Goal: Communication & Community: Connect with others

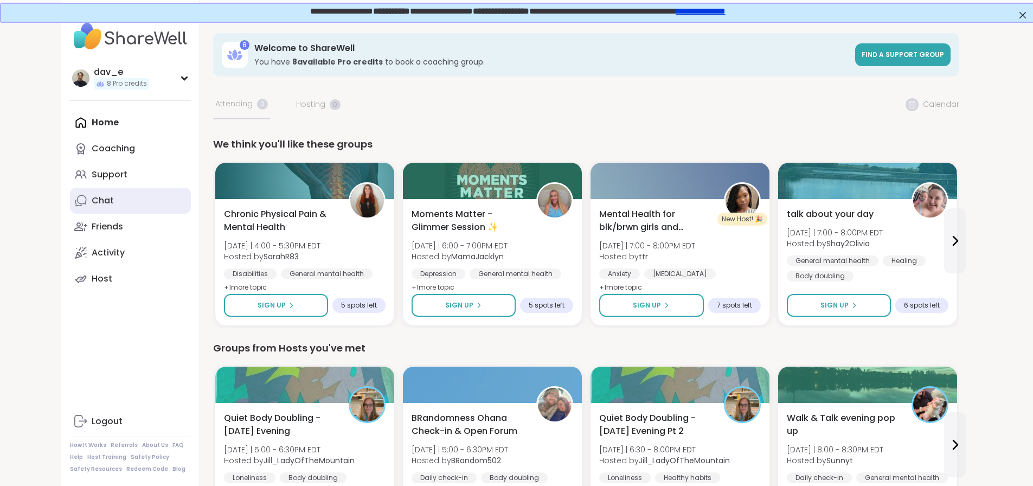
click at [92, 199] on div "Chat" at bounding box center [103, 201] width 22 height 12
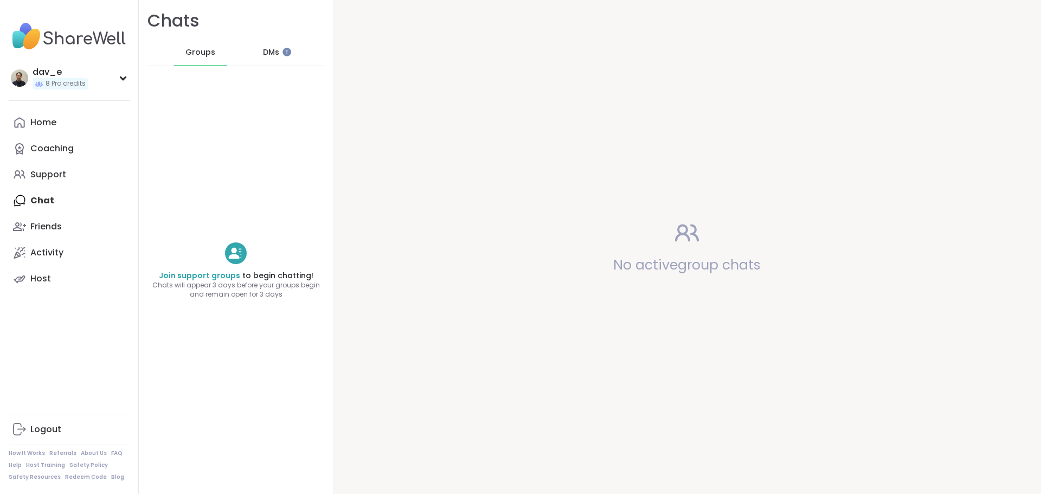
click at [266, 60] on div "DMs" at bounding box center [271, 53] width 53 height 26
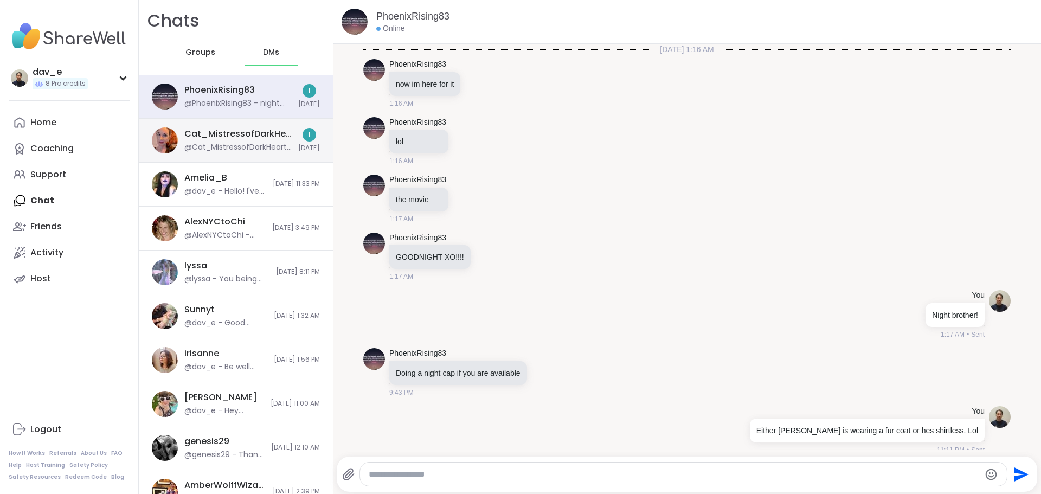
click at [253, 149] on div "@Cat_MistressofDarkHearts - Hey yeah I was off sharewell for a while and I'm ve…" at bounding box center [237, 147] width 107 height 11
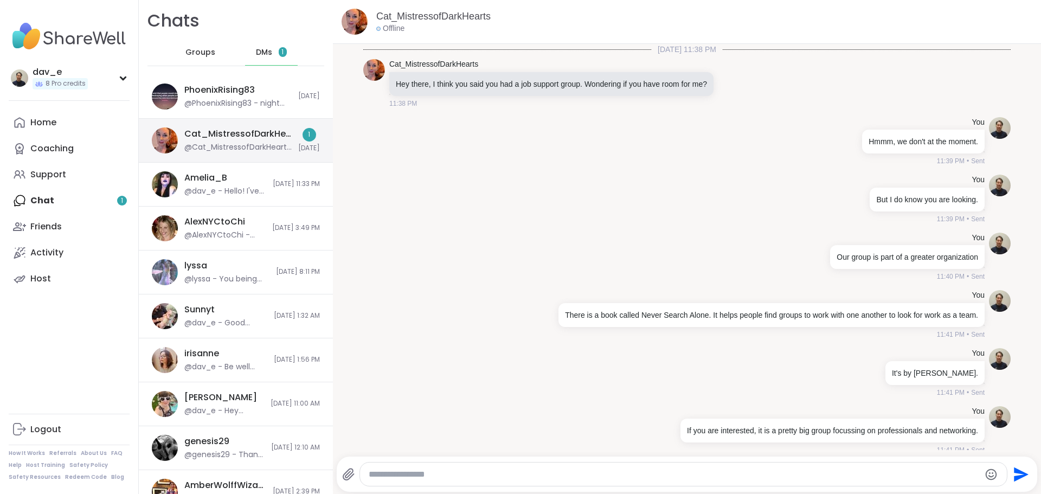
scroll to position [241, 0]
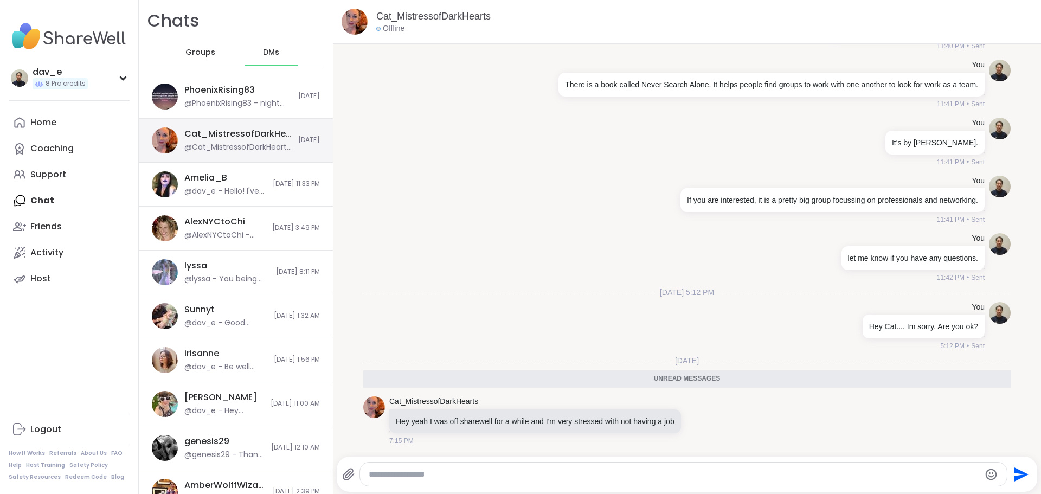
click at [254, 146] on div "@Cat_MistressofDarkHearts - Hey yeah I was off sharewell for a while and I'm ve…" at bounding box center [237, 147] width 107 height 11
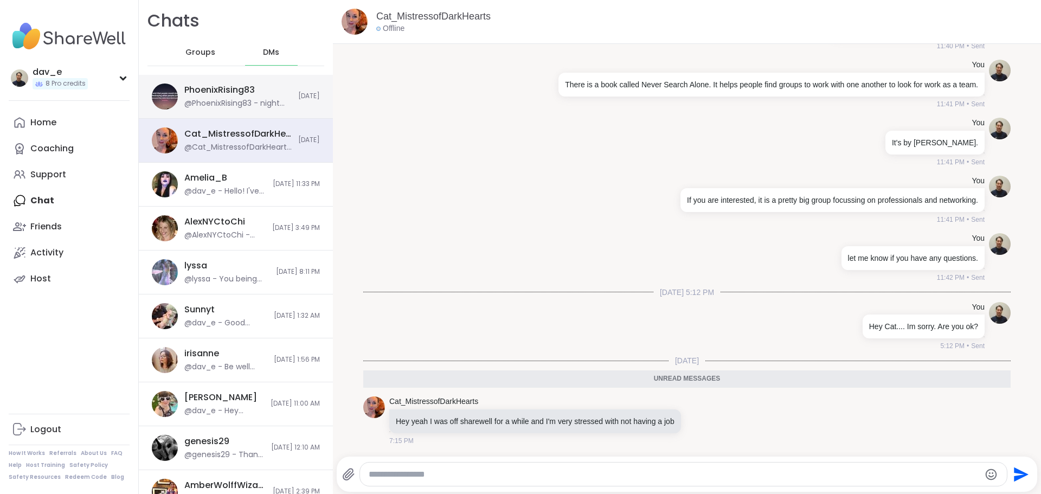
click at [246, 98] on div "PhoenixRising83 @PhoenixRising83 - night cap posted" at bounding box center [237, 96] width 107 height 25
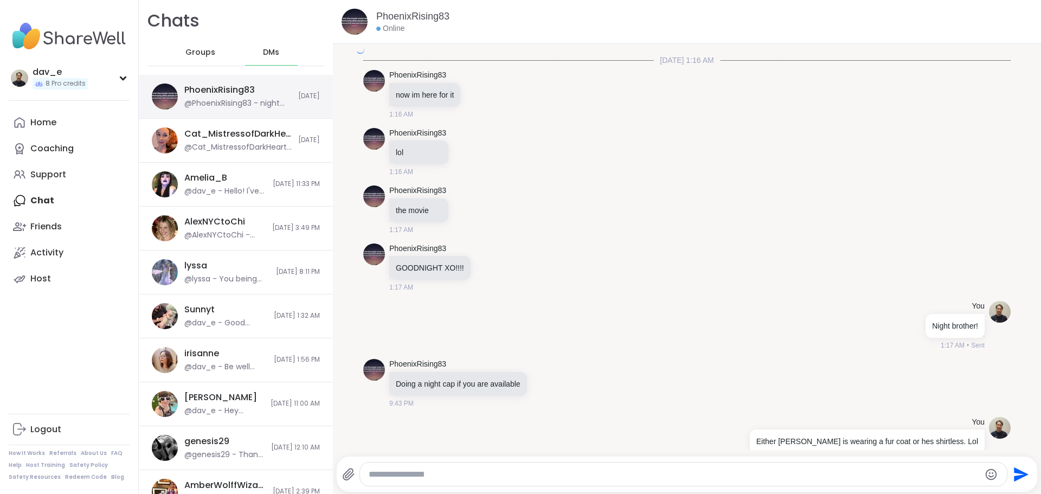
scroll to position [7665, 0]
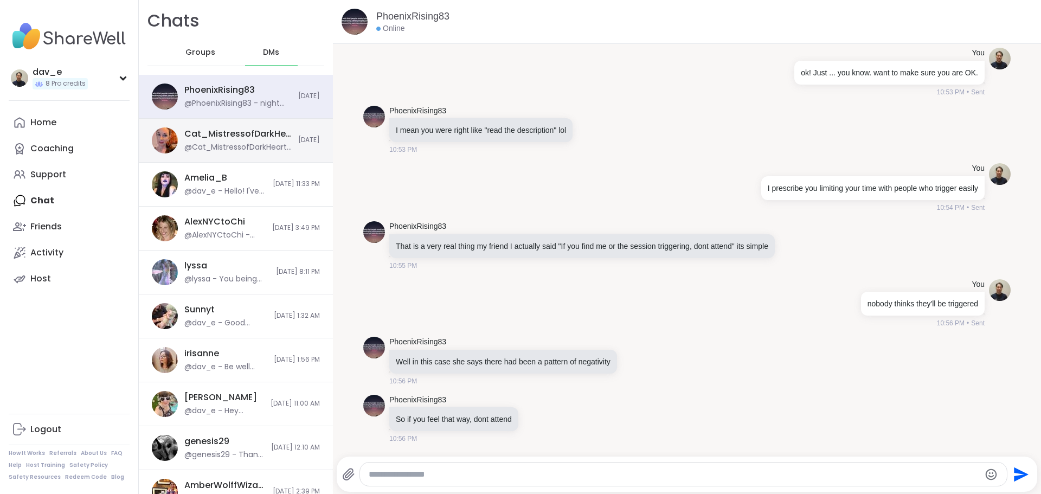
click at [190, 146] on div "@Cat_MistressofDarkHearts - Hey yeah I was off sharewell for a while and I'm ve…" at bounding box center [237, 147] width 107 height 11
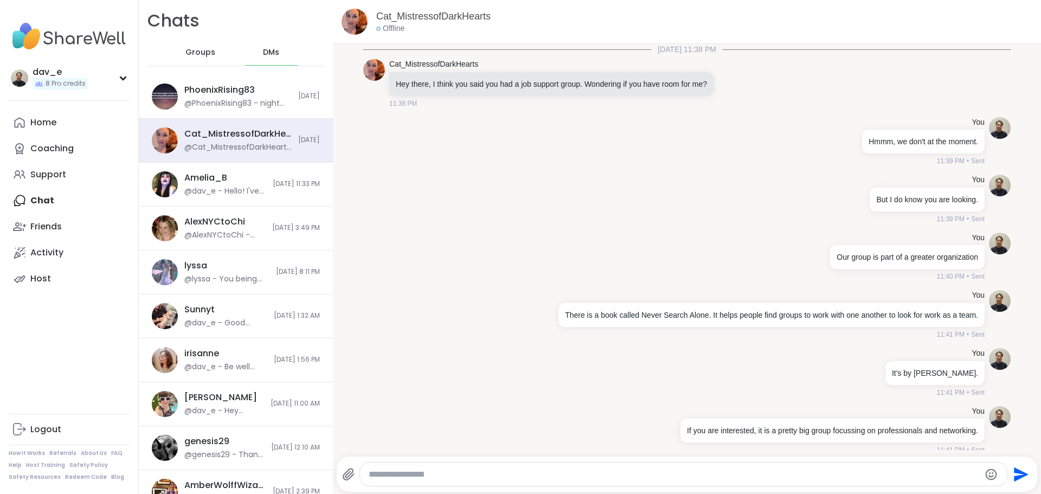
scroll to position [215, 0]
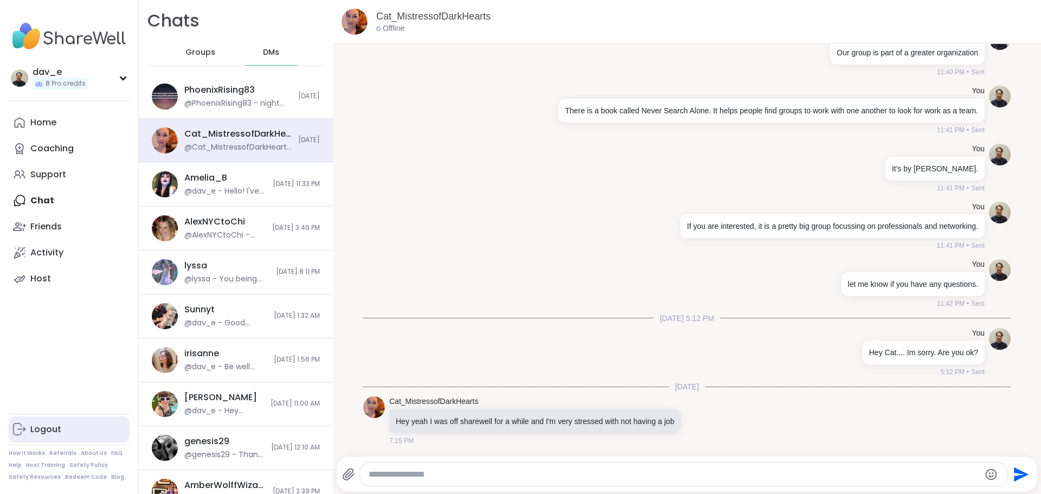
click at [39, 424] on div "Logout" at bounding box center [45, 430] width 31 height 12
